Goal: Task Accomplishment & Management: Complete application form

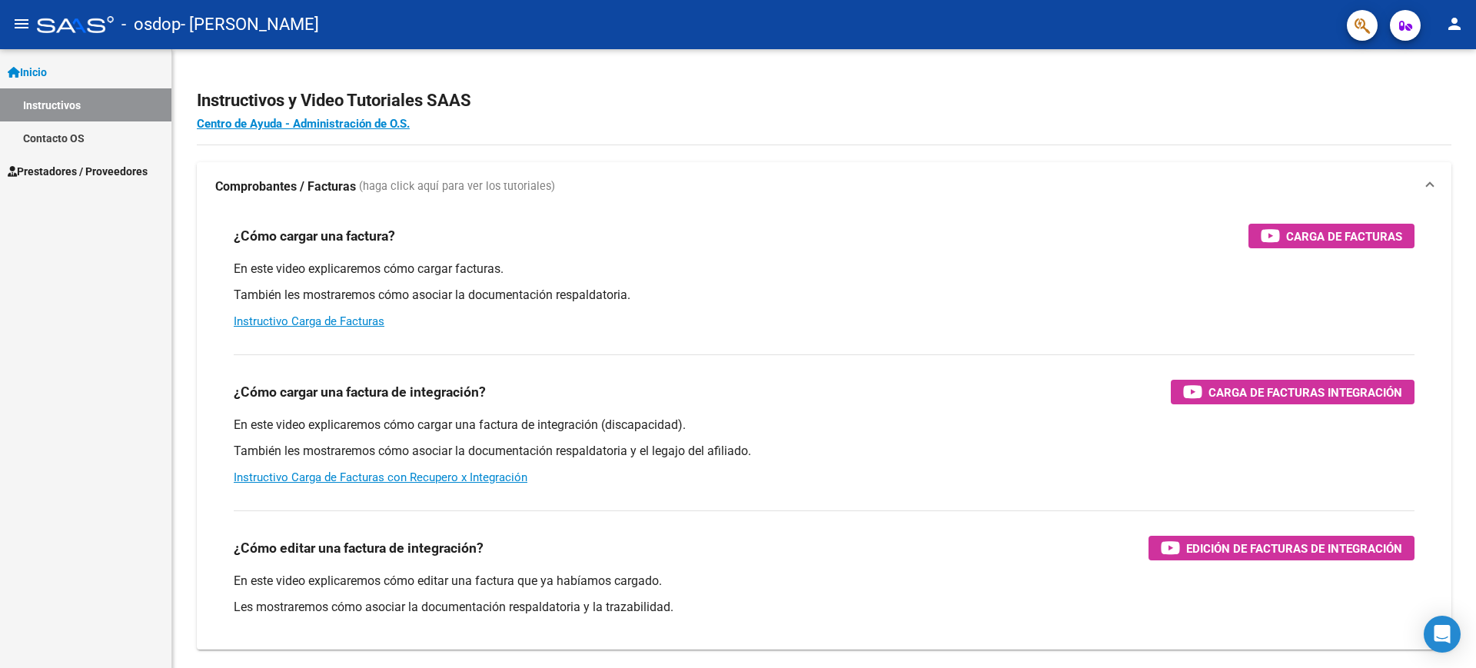
click at [93, 163] on span "Prestadores / Proveedores" at bounding box center [78, 171] width 140 height 17
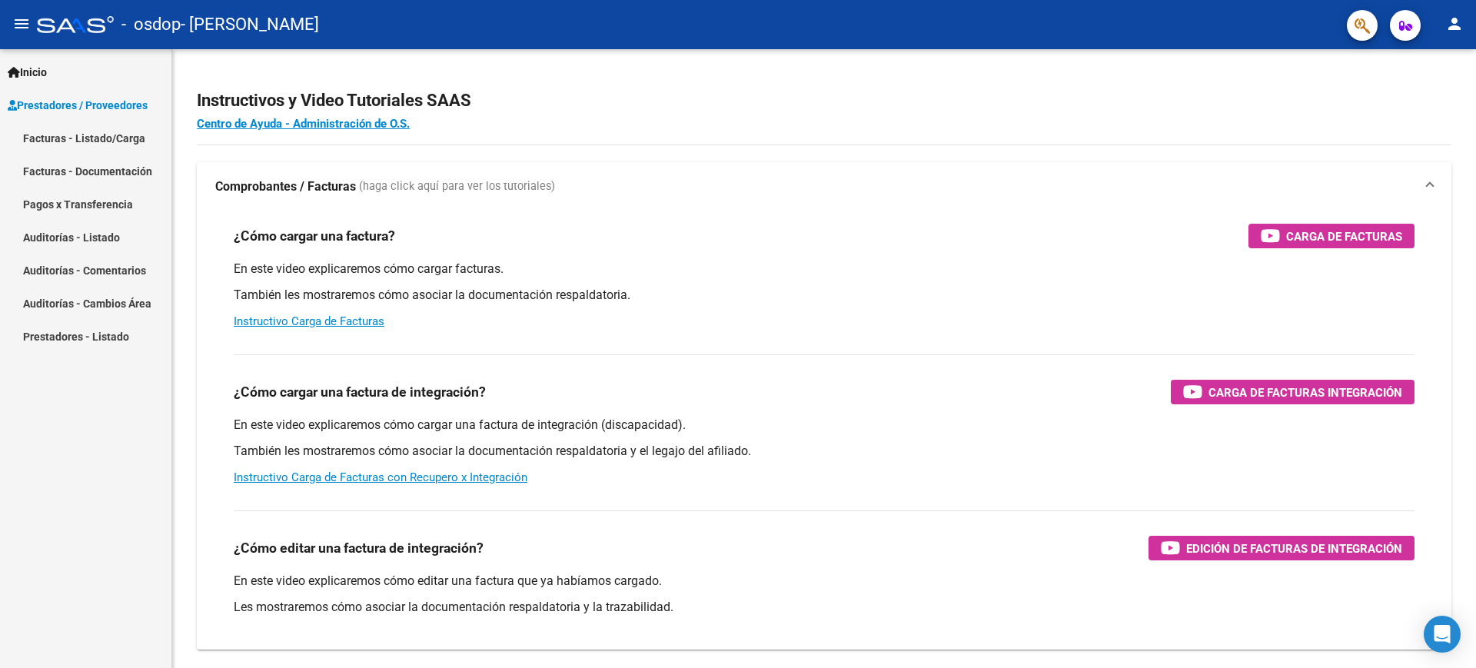
click at [91, 145] on link "Facturas - Listado/Carga" at bounding box center [85, 137] width 171 height 33
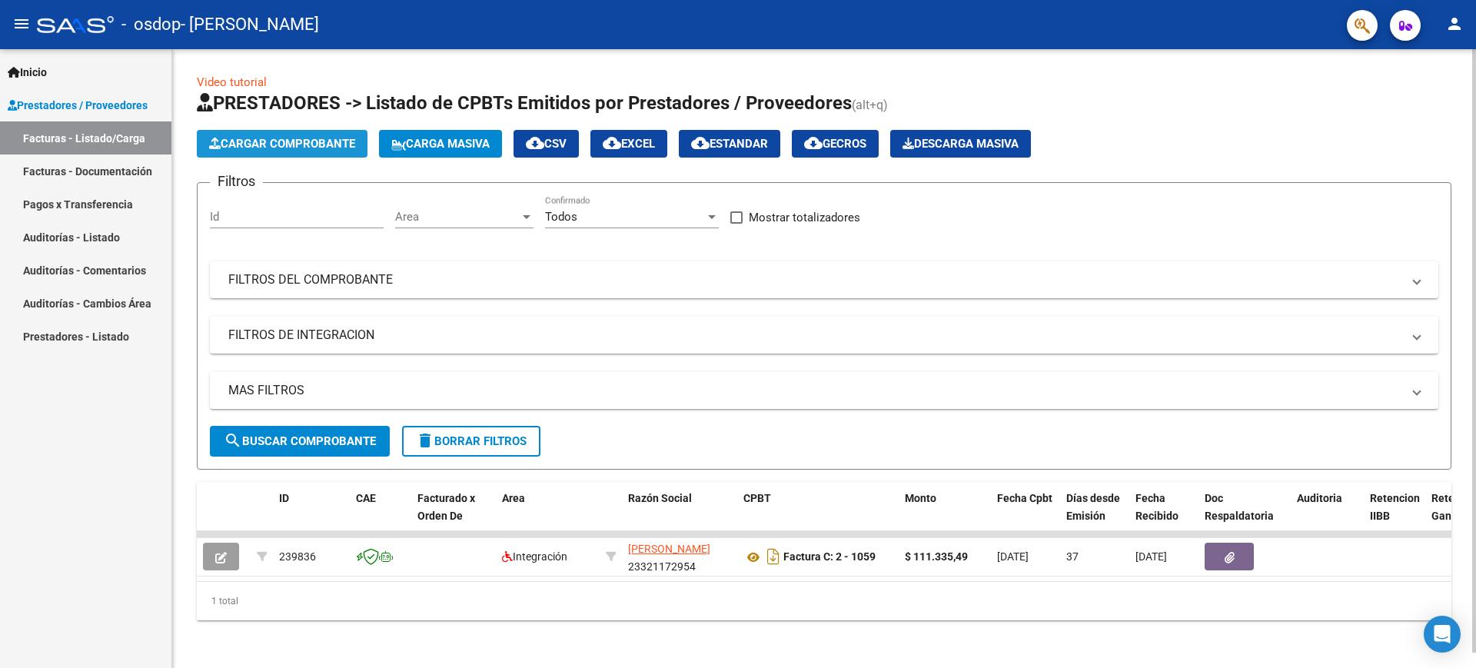
click at [291, 151] on button "Cargar Comprobante" at bounding box center [282, 144] width 171 height 28
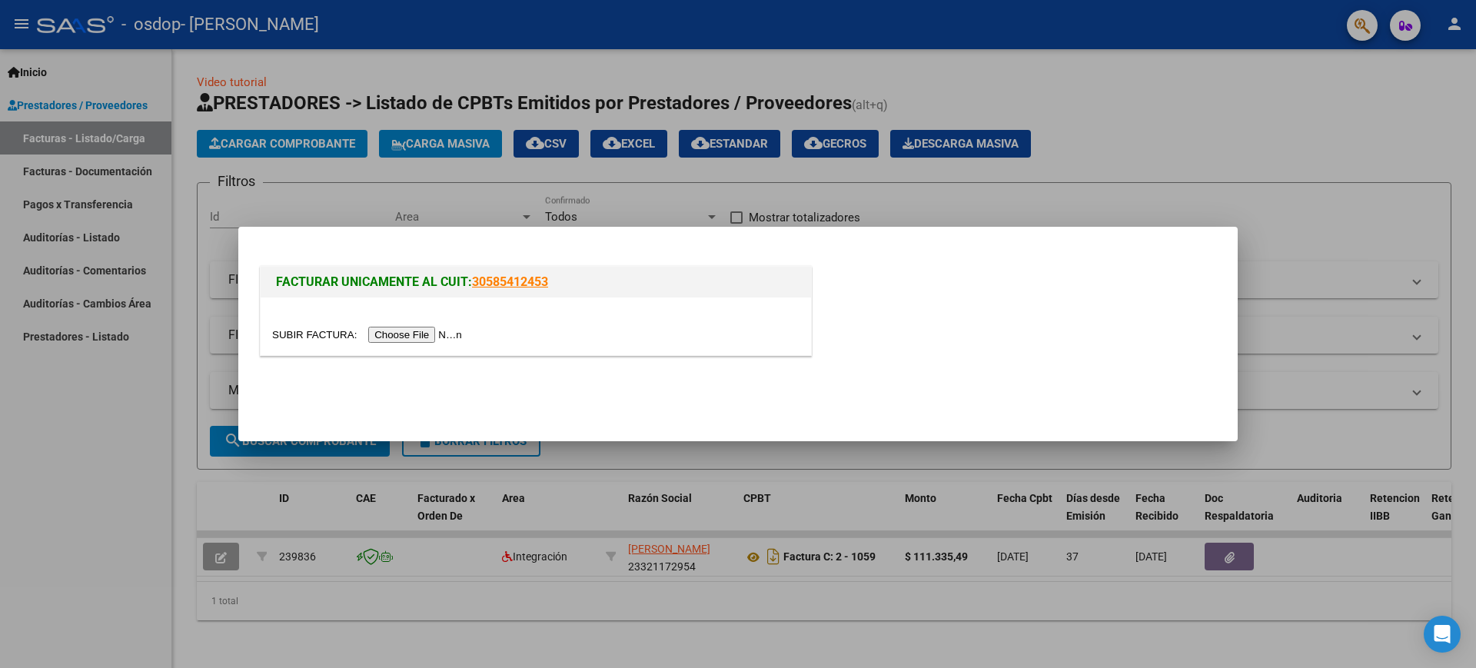
click at [405, 331] on input "file" at bounding box center [369, 335] width 194 height 16
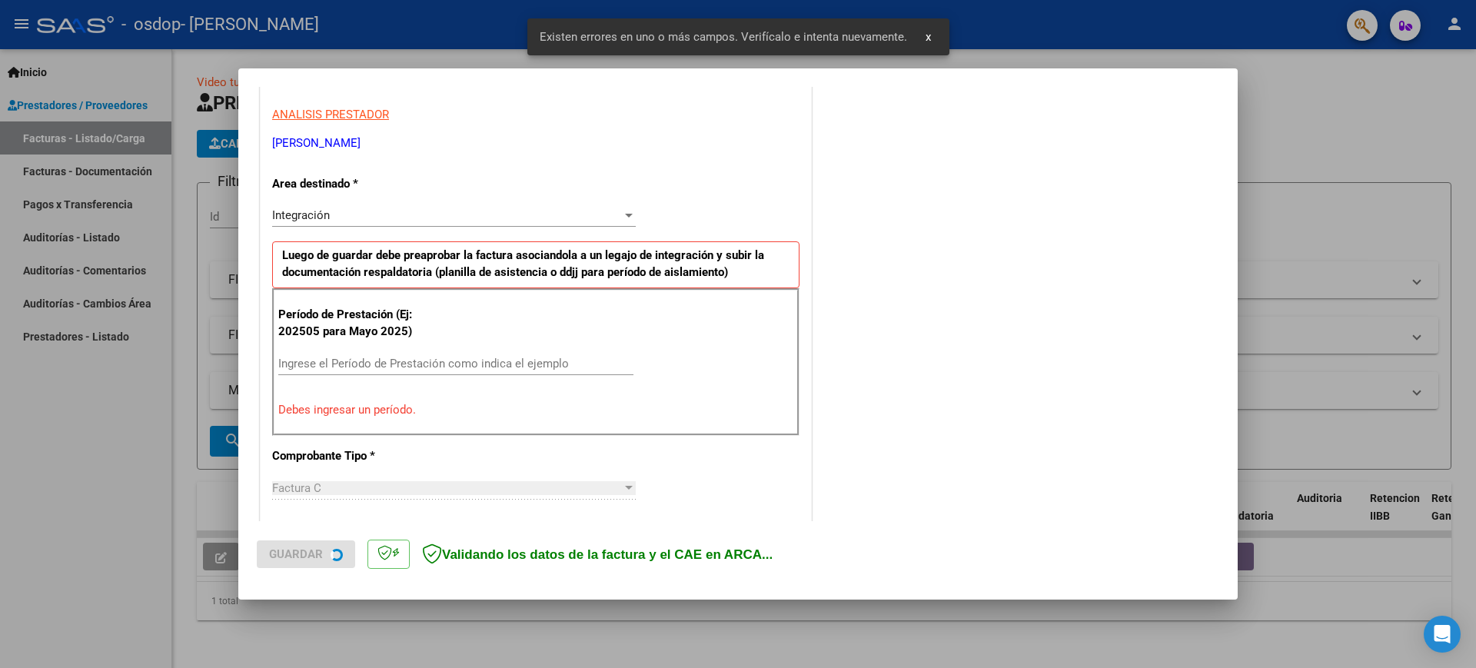
scroll to position [289, 0]
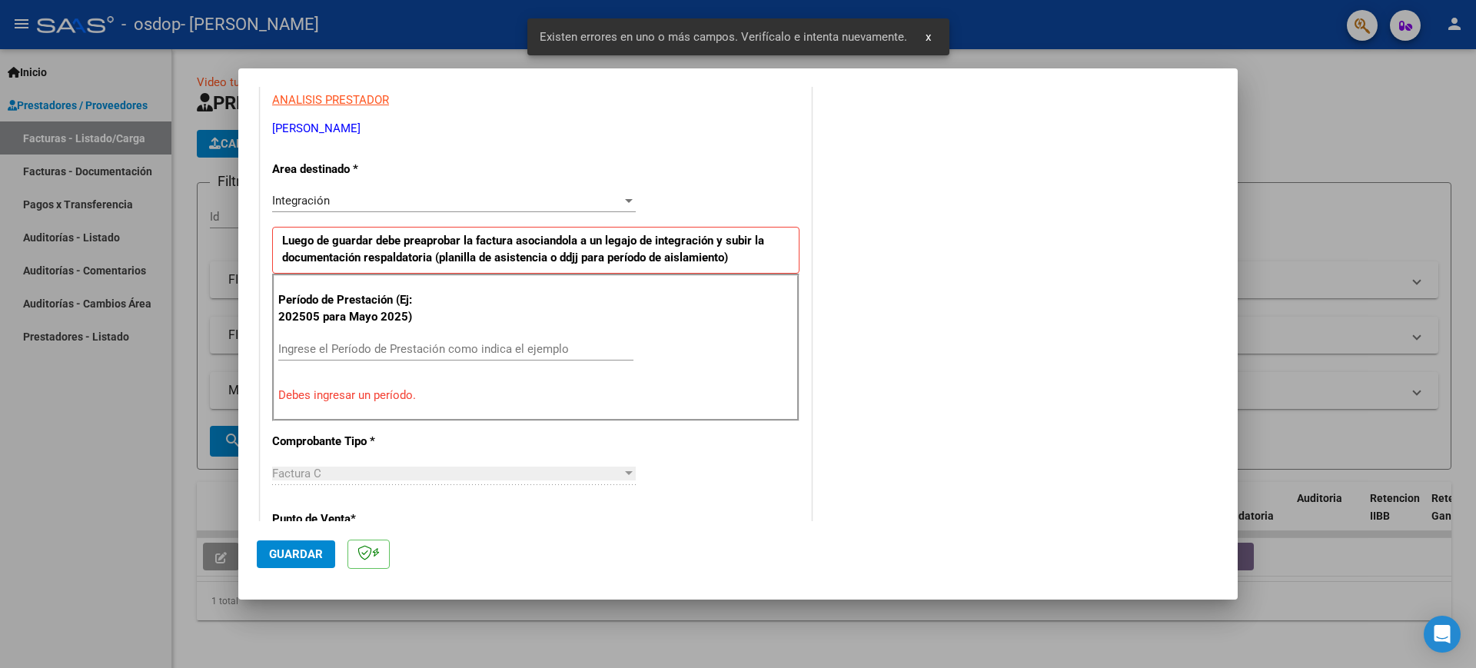
click at [334, 365] on div "Ingrese el Período de Prestación como indica el ejemplo" at bounding box center [455, 356] width 355 height 38
click at [361, 357] on div "Ingrese el Período de Prestación como indica el ejemplo" at bounding box center [455, 348] width 355 height 23
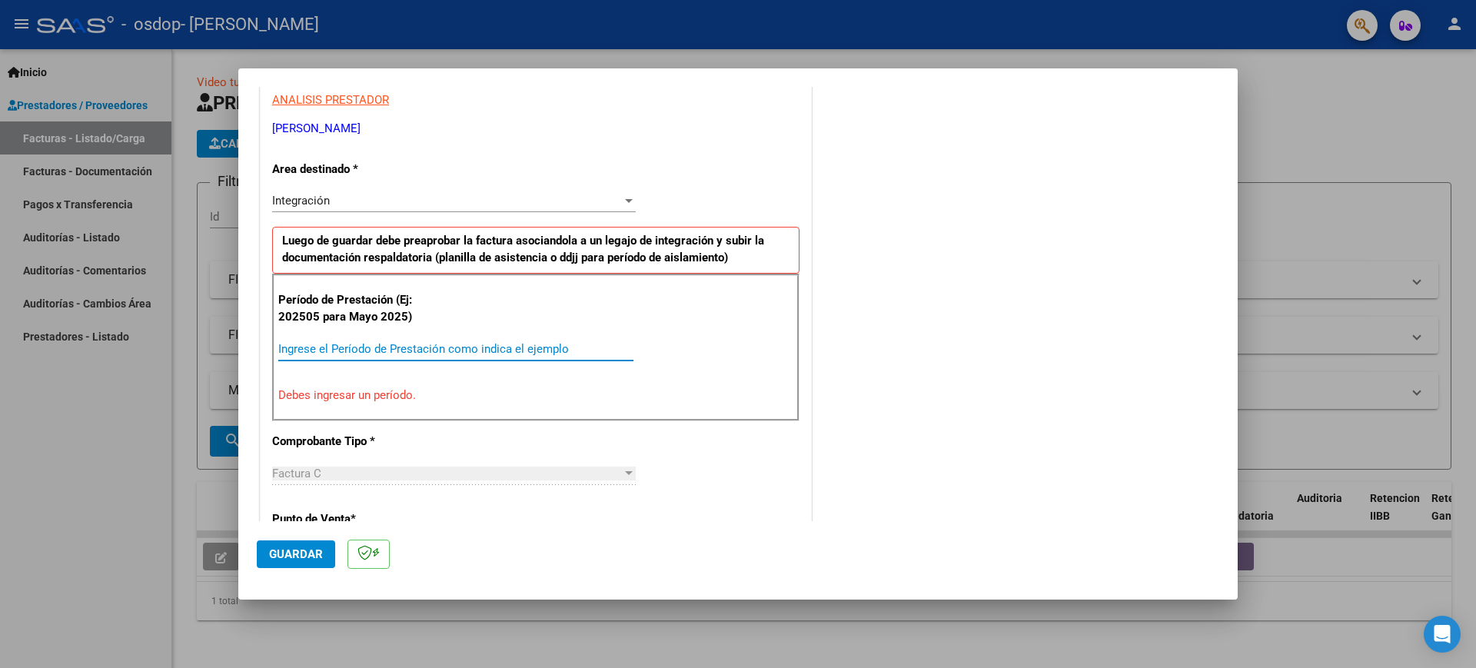
click at [368, 347] on input "Ingrese el Período de Prestación como indica el ejemplo" at bounding box center [455, 349] width 355 height 14
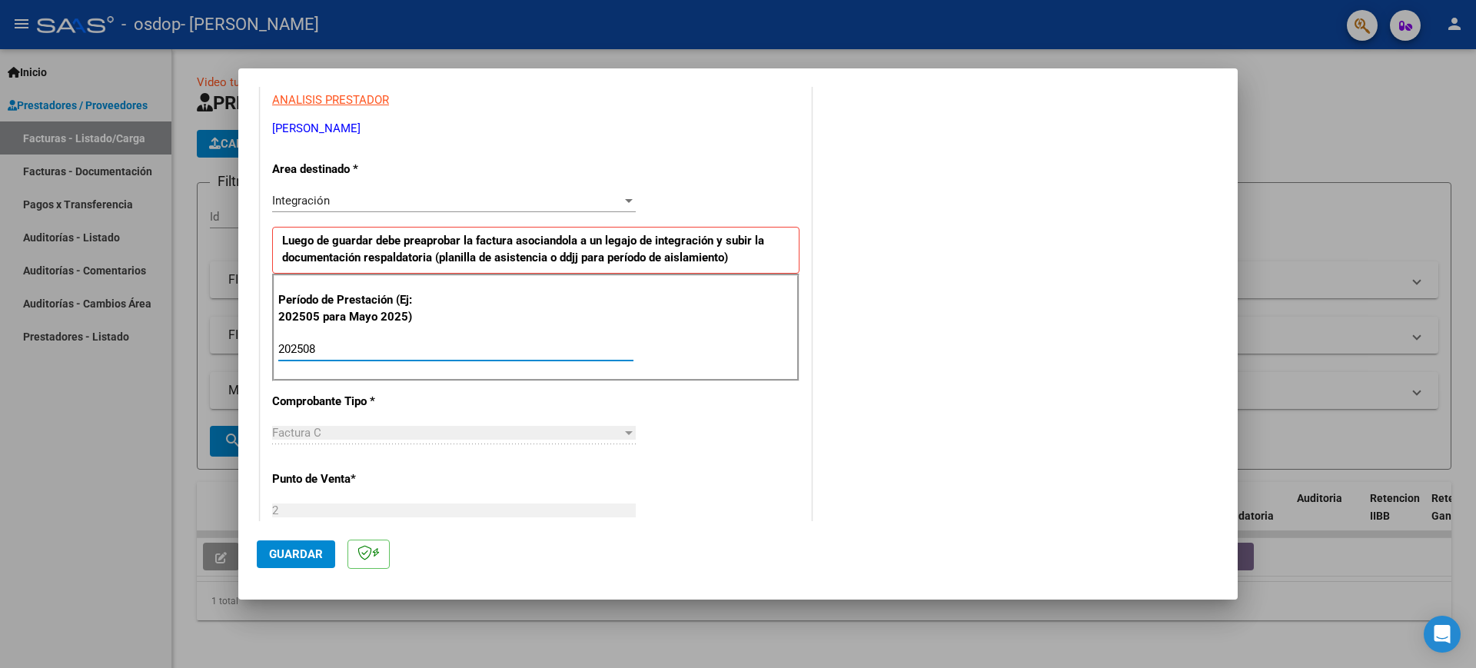
type input "202508"
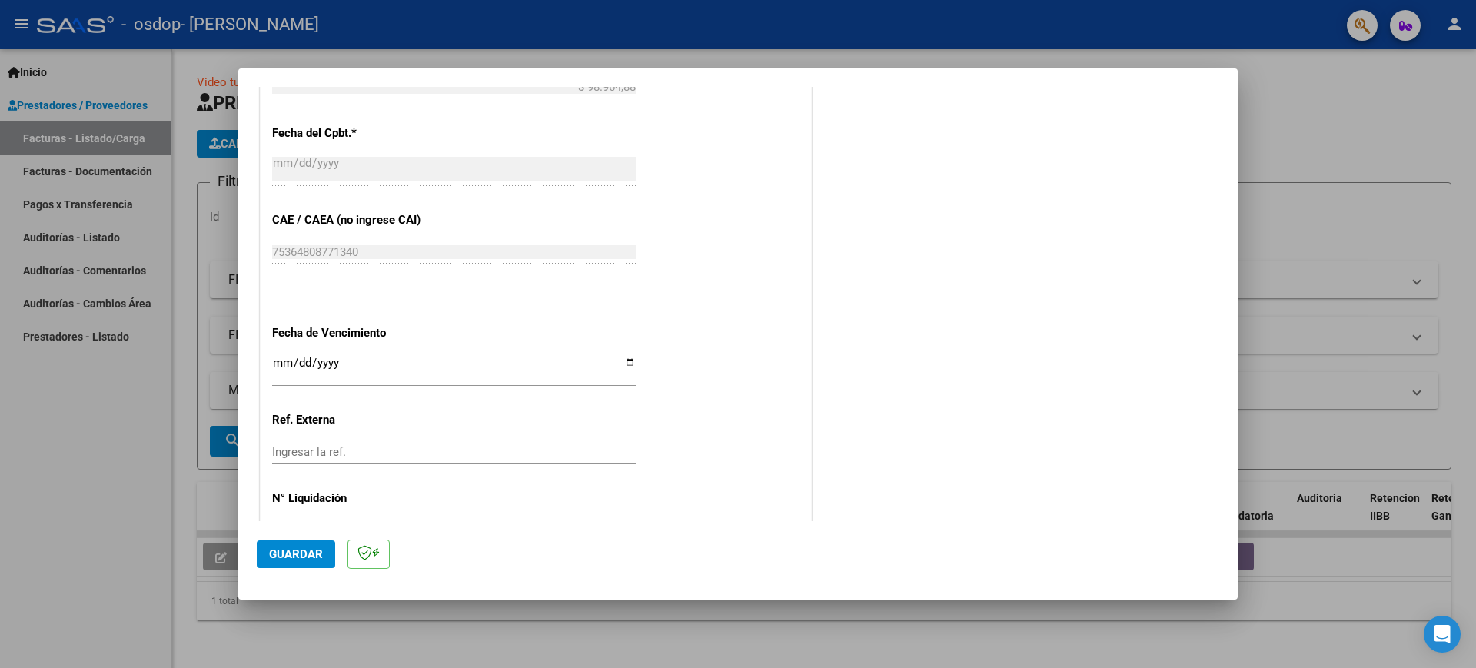
scroll to position [877, 0]
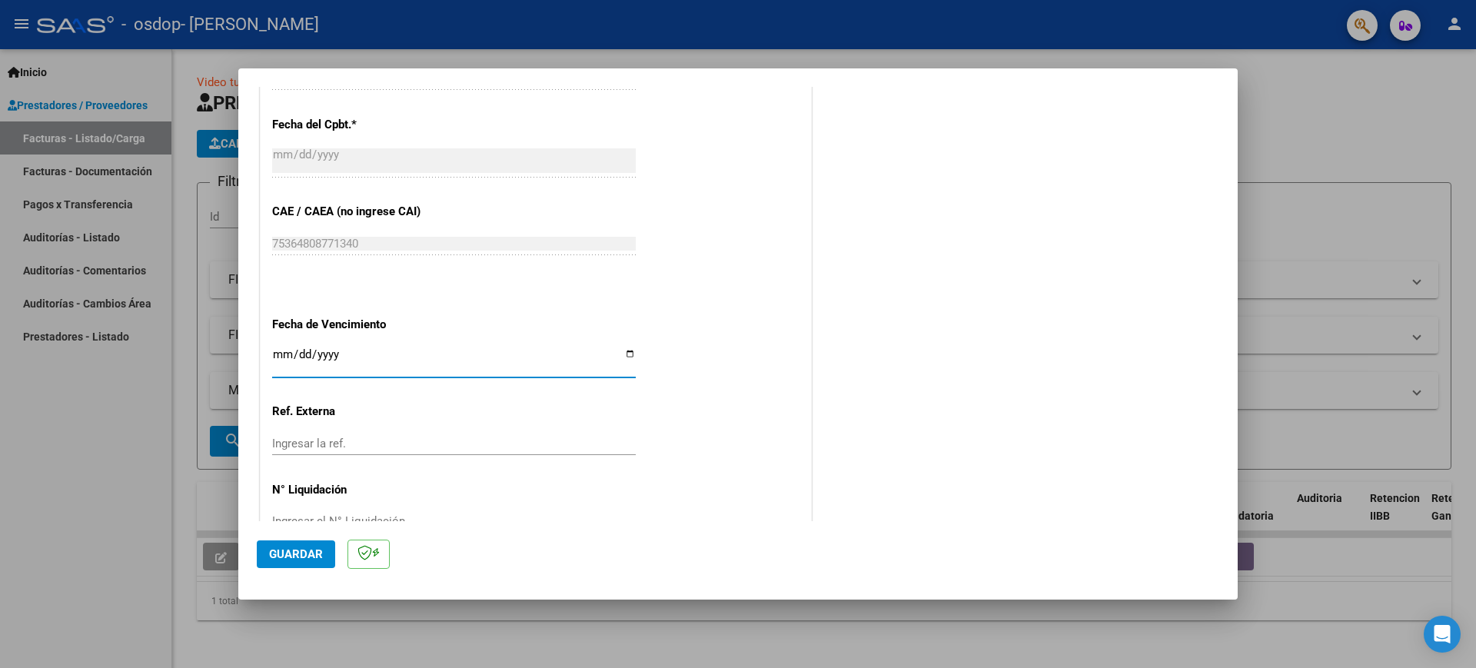
click at [281, 356] on input "Ingresar la fecha" at bounding box center [454, 360] width 364 height 25
type input "[DATE]"
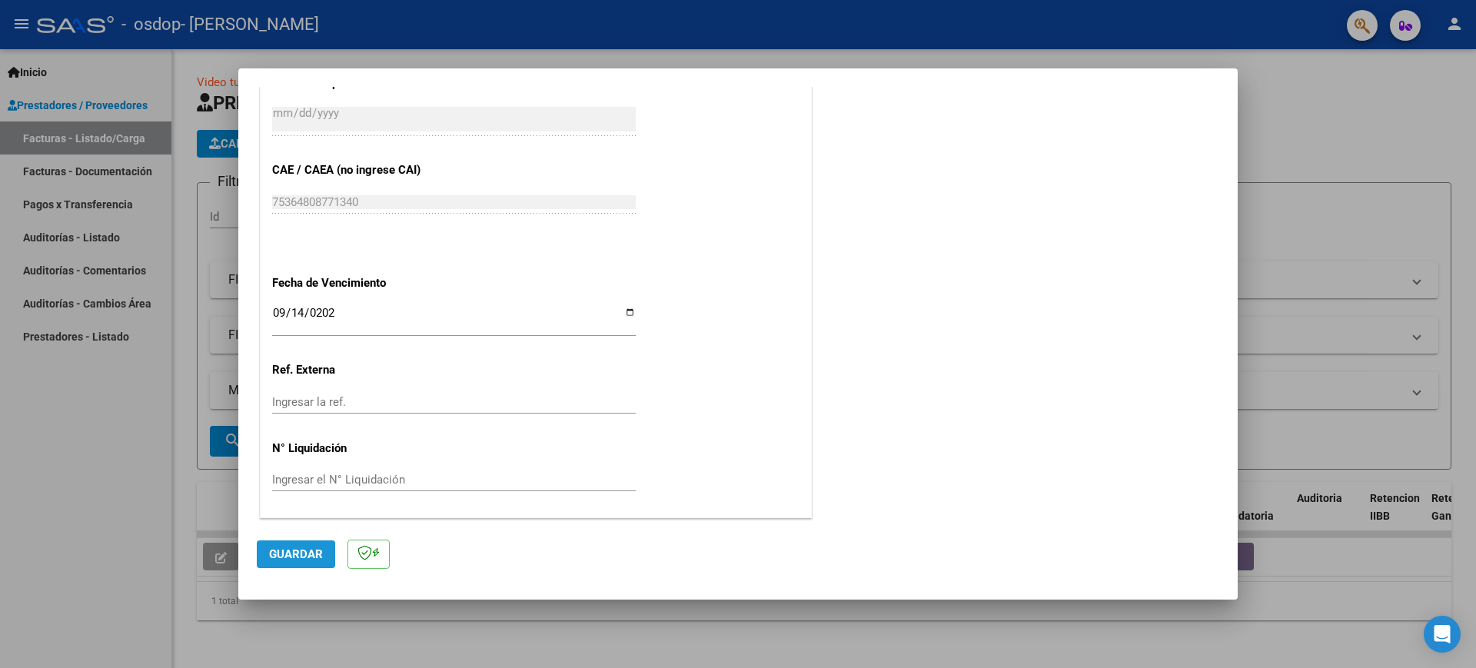
click at [310, 553] on span "Guardar" at bounding box center [296, 554] width 54 height 14
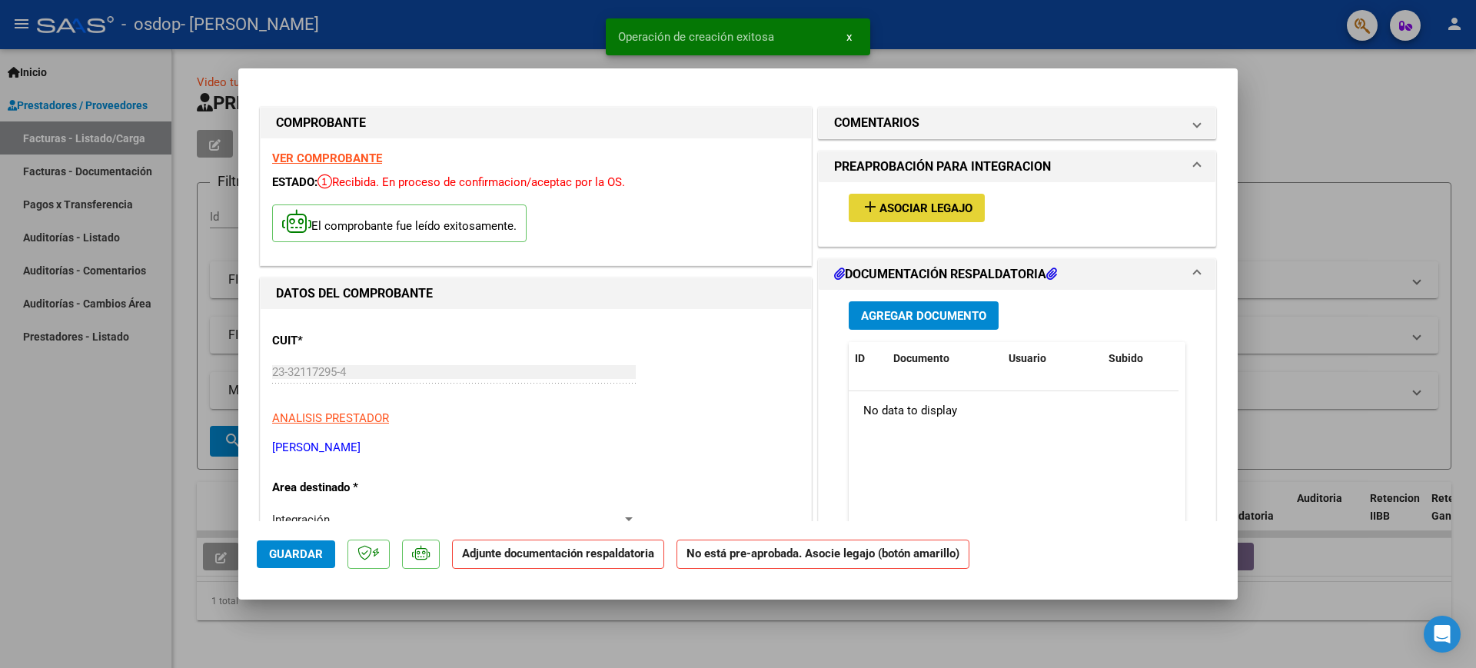
click at [927, 208] on span "Asociar Legajo" at bounding box center [925, 208] width 93 height 14
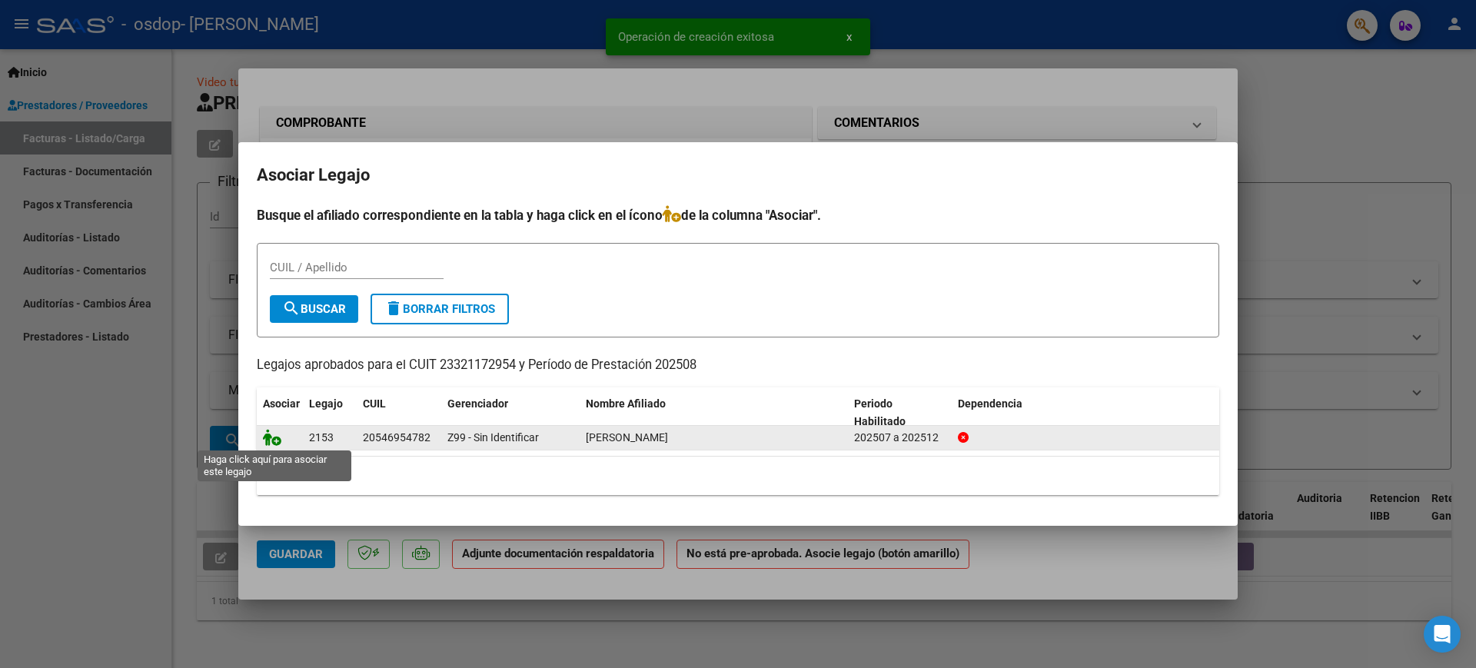
click at [277, 441] on icon at bounding box center [272, 437] width 18 height 17
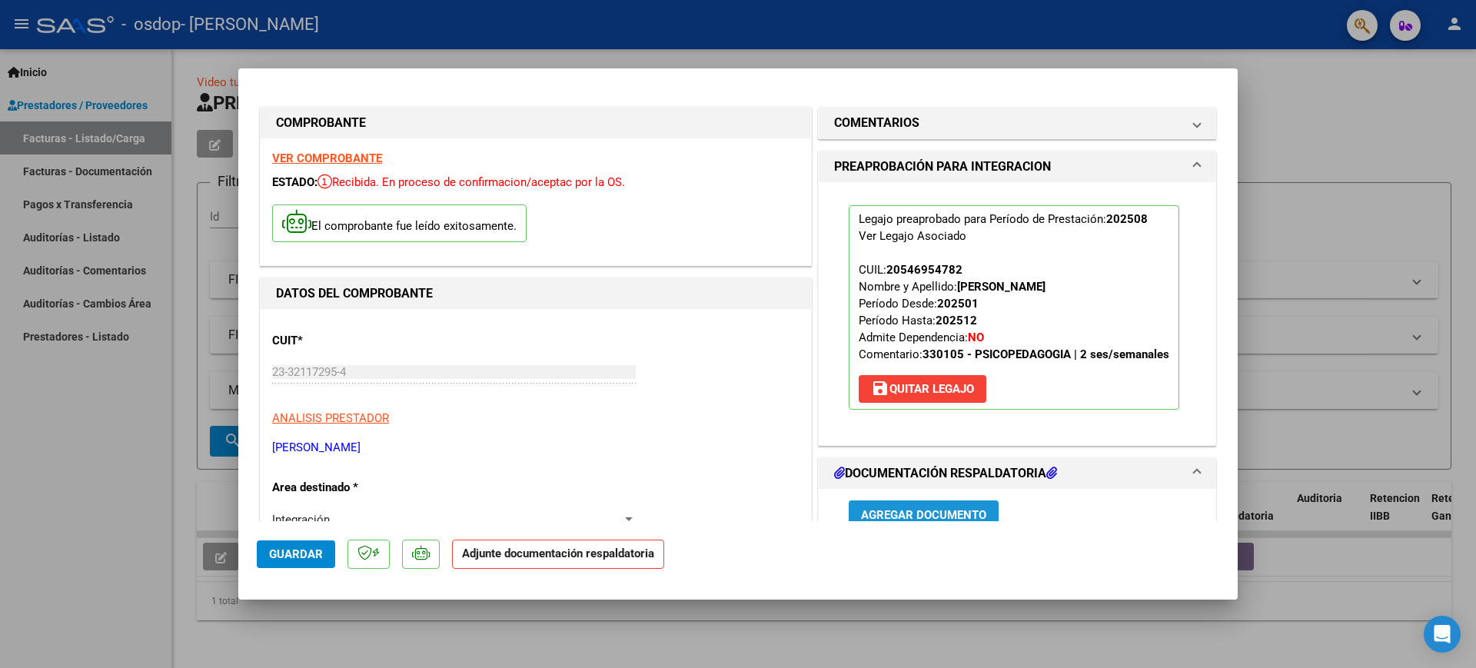
click at [898, 513] on span "Agregar Documento" at bounding box center [923, 515] width 125 height 14
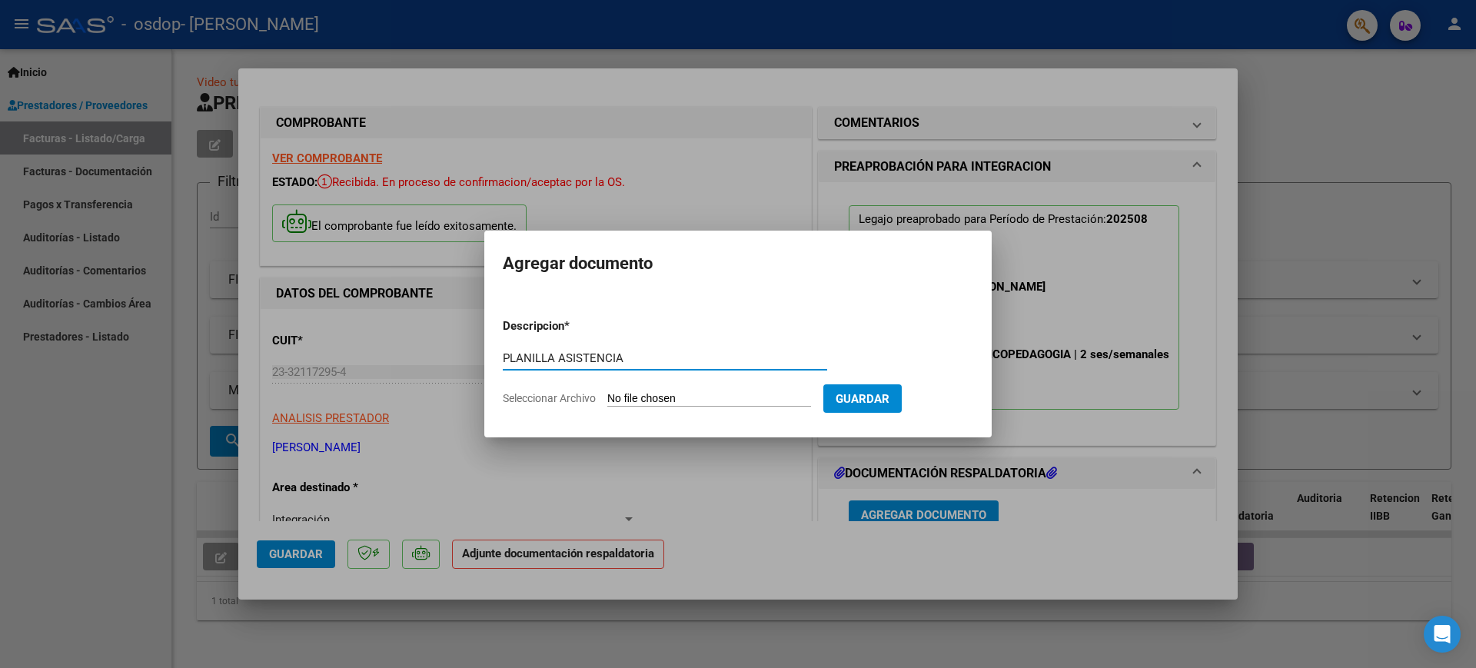
type input "PLANILLA ASISTENCIA"
click at [733, 407] on form "Descripcion * PLANILLA ASISTENCIA Escriba aquí una descripcion Seleccionar Arch…" at bounding box center [738, 362] width 470 height 112
click at [730, 404] on input "Seleccionar Archivo" at bounding box center [709, 399] width 204 height 15
type input "C:\fakepath\Planilla [PERSON_NAME].pdf"
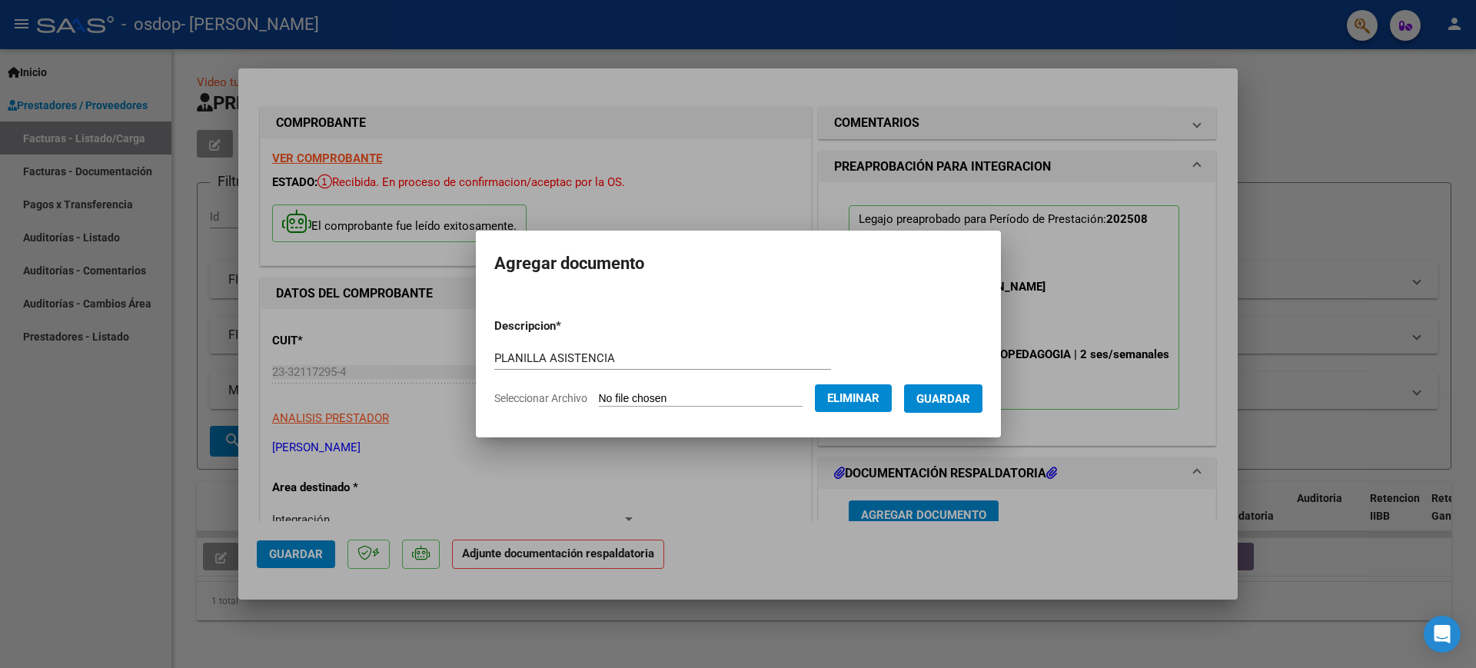
click at [956, 404] on span "Guardar" at bounding box center [943, 399] width 54 height 14
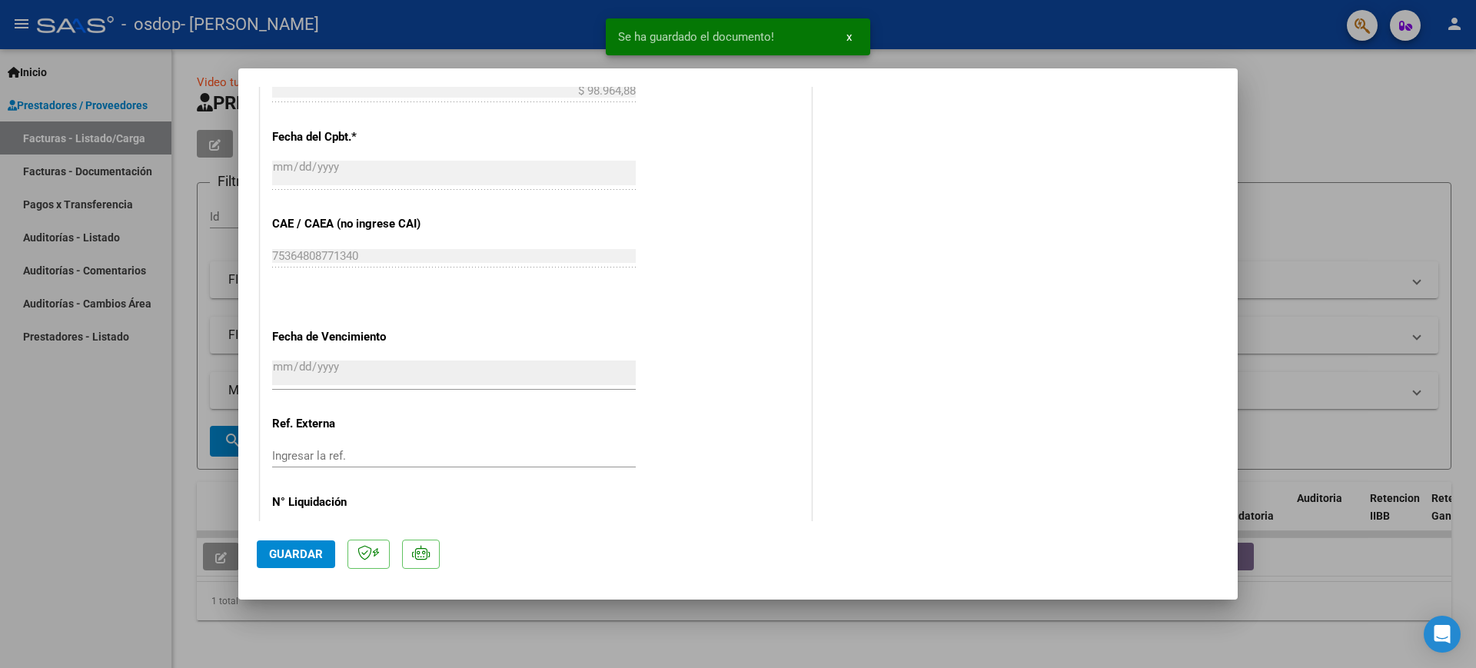
scroll to position [942, 0]
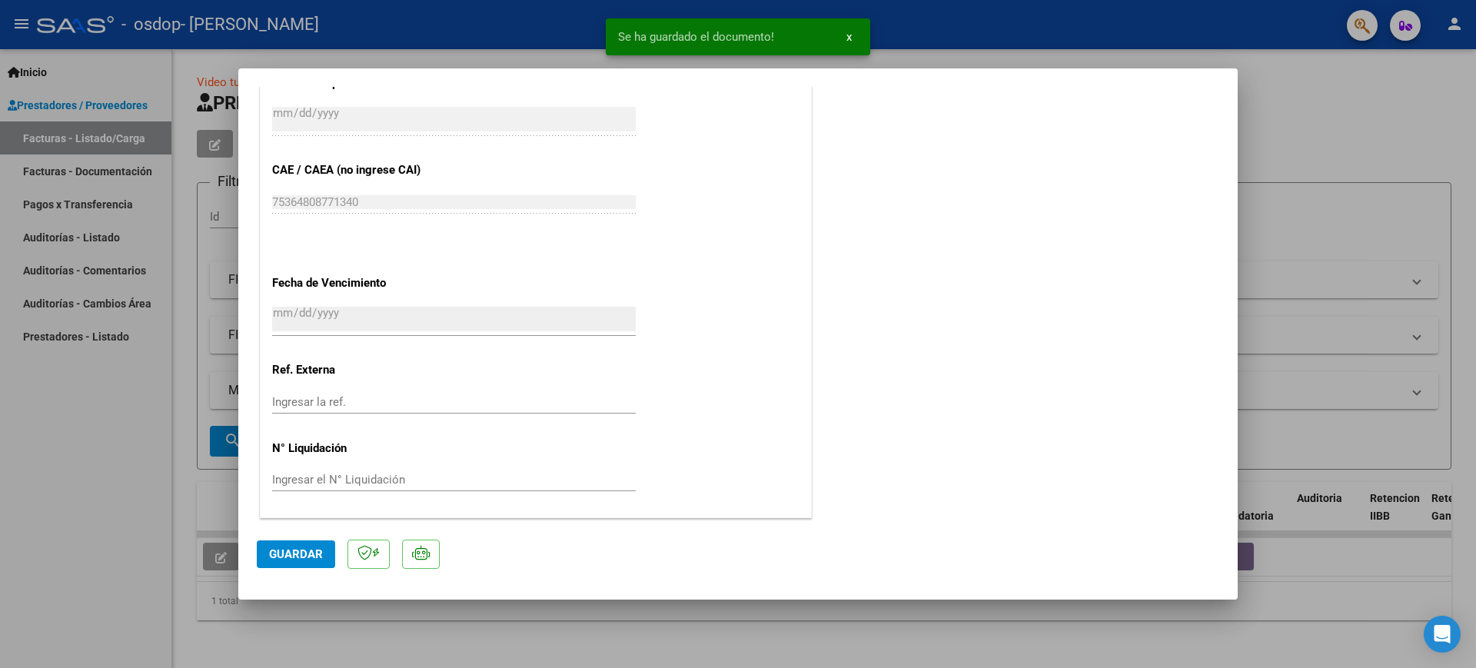
drag, startPoint x: 297, startPoint y: 531, endPoint x: 299, endPoint y: 547, distance: 15.5
click at [299, 547] on mat-dialog-actions "Guardar" at bounding box center [738, 551] width 962 height 61
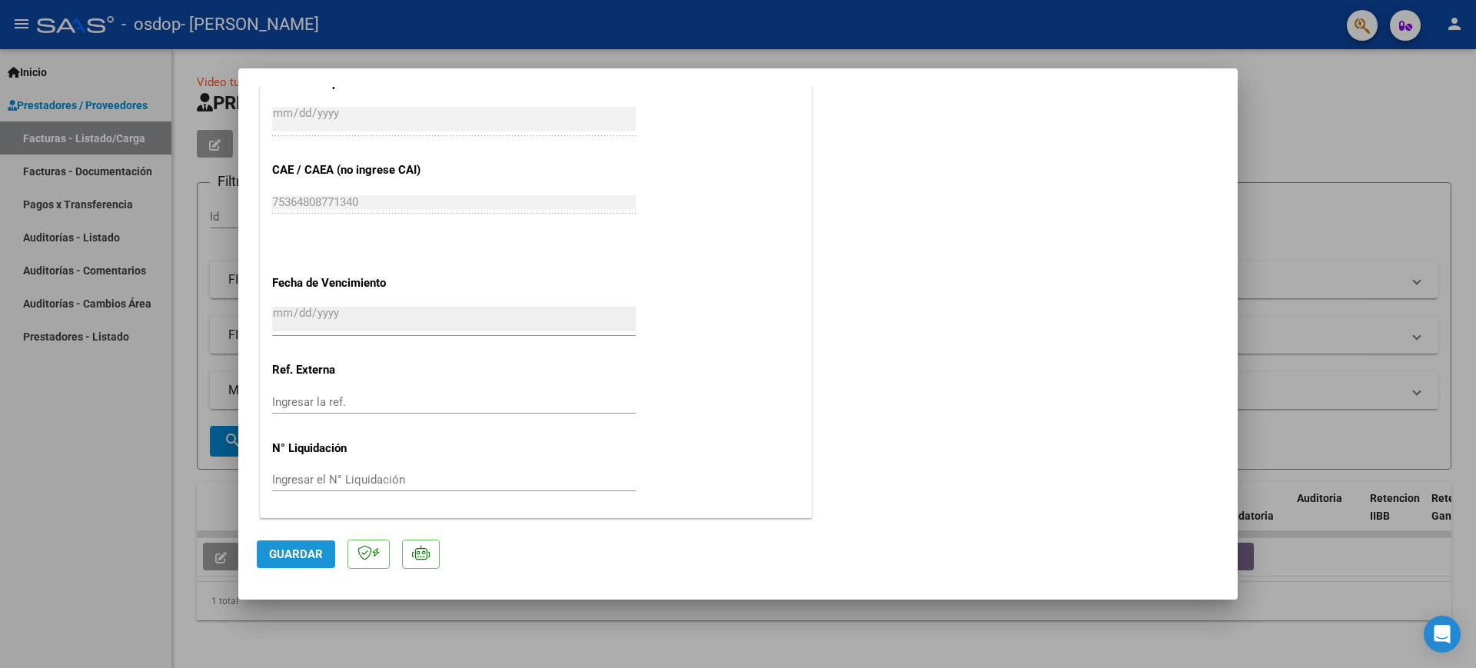
click at [301, 554] on span "Guardar" at bounding box center [296, 554] width 54 height 14
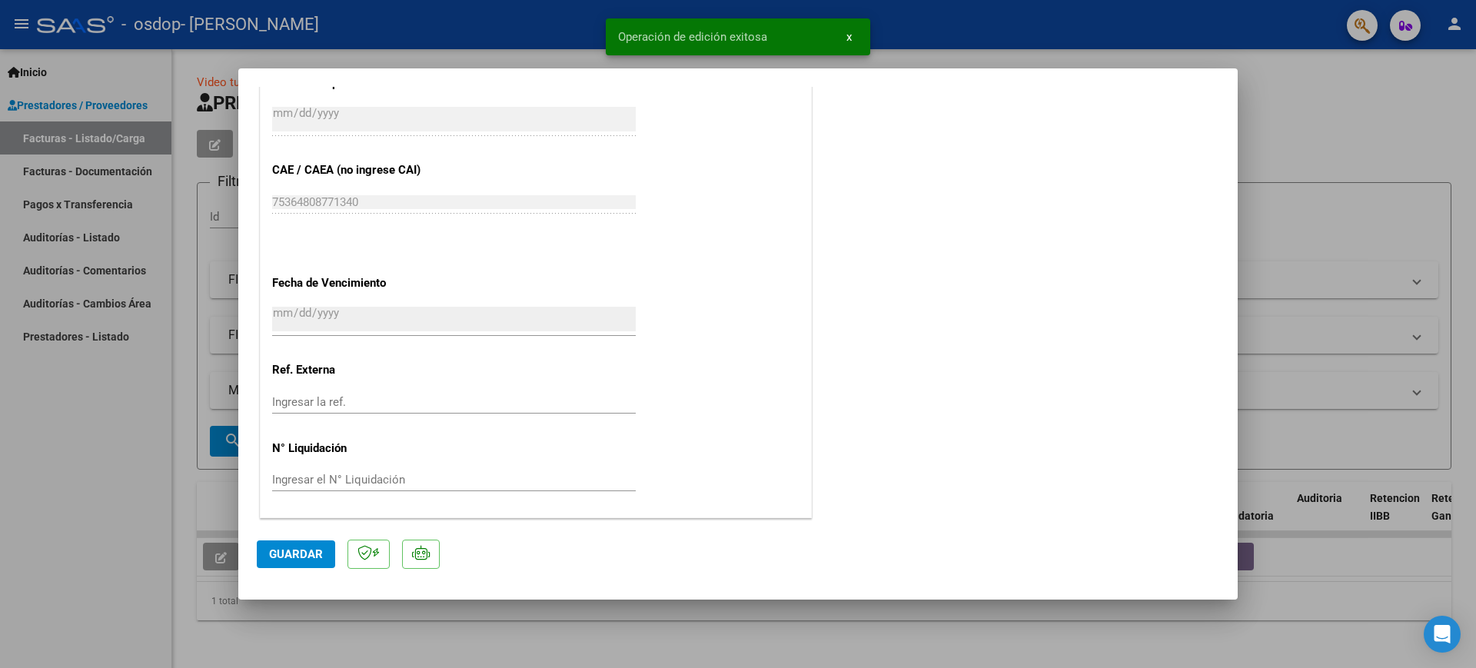
click at [187, 355] on div at bounding box center [738, 334] width 1476 height 668
type input "$ 0,00"
